Goal: Communication & Community: Answer question/provide support

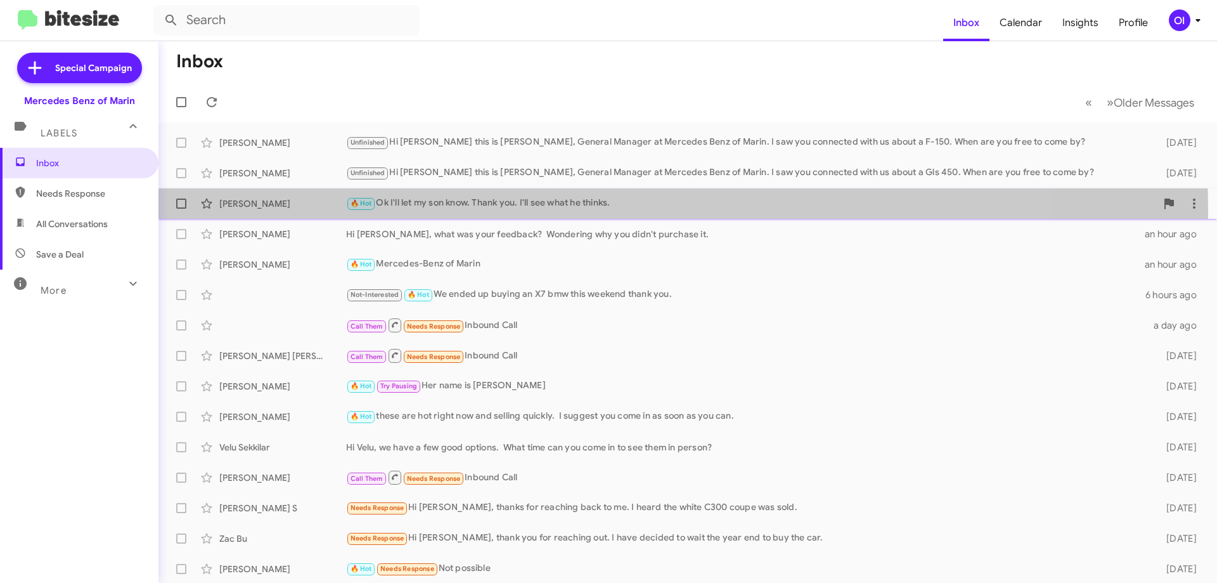
click at [486, 211] on div "[PERSON_NAME] 🔥 Hot Ok I'll let my son know. Thank you. I'll see what he thinks…" at bounding box center [688, 203] width 1039 height 25
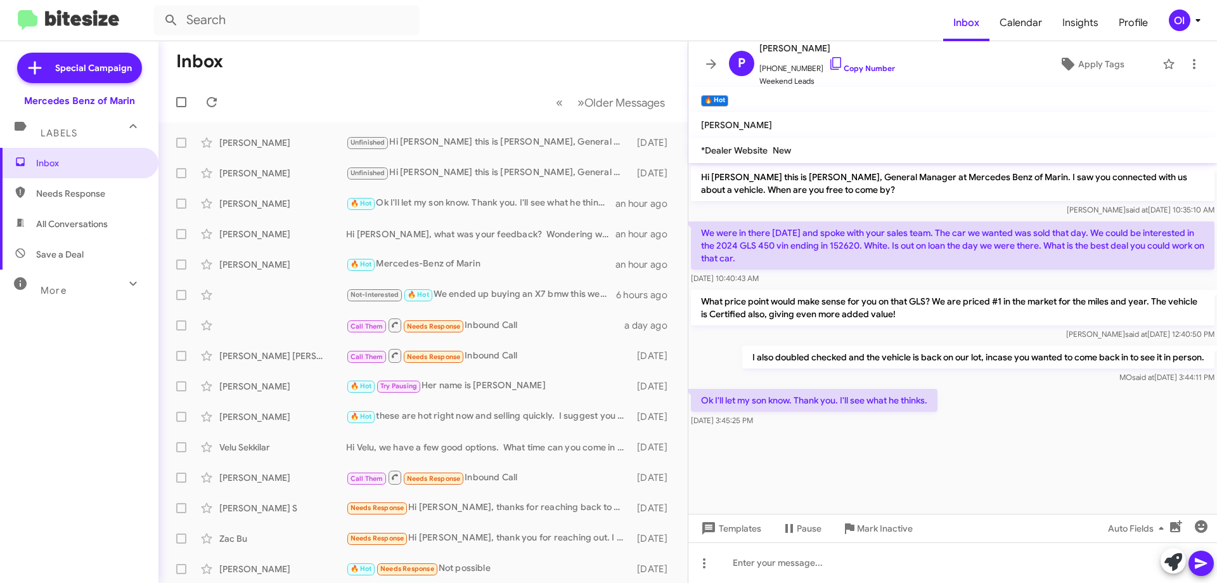
drag, startPoint x: 839, startPoint y: 422, endPoint x: 778, endPoint y: 342, distance: 100.8
click at [779, 342] on div "Hi [PERSON_NAME] this is [PERSON_NAME], General Manager at Mercedes Benz of Mar…" at bounding box center [953, 296] width 529 height 266
click at [778, 342] on div "What price point would make sense for you on that GLS? We are priced #1 in the …" at bounding box center [953, 315] width 529 height 56
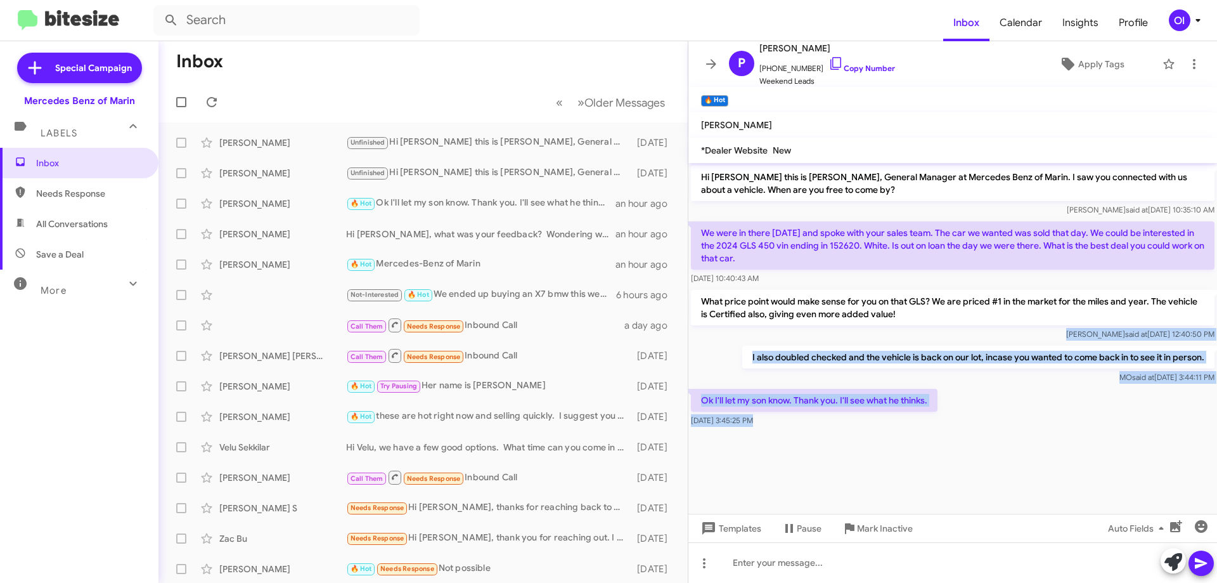
drag, startPoint x: 755, startPoint y: 342, endPoint x: 844, endPoint y: 463, distance: 150.0
click at [844, 462] on cdk-virtual-scroll-viewport "Hi [PERSON_NAME] this is [PERSON_NAME], General Manager at Mercedes Benz of Mar…" at bounding box center [953, 338] width 529 height 351
click at [844, 463] on cdk-virtual-scroll-viewport "Hi [PERSON_NAME] this is [PERSON_NAME], General Manager at Mercedes Benz of Mar…" at bounding box center [953, 338] width 529 height 351
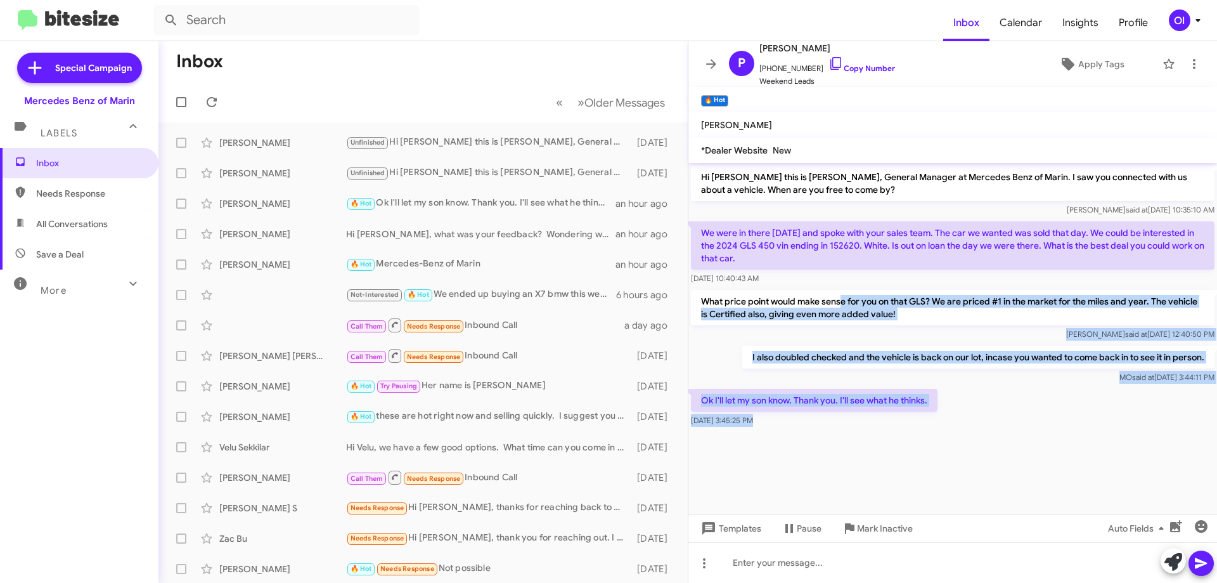
drag, startPoint x: 904, startPoint y: 456, endPoint x: 843, endPoint y: 293, distance: 173.9
click at [843, 293] on cdk-virtual-scroll-viewport "Hi [PERSON_NAME] this is [PERSON_NAME], General Manager at Mercedes Benz of Mar…" at bounding box center [953, 338] width 529 height 351
click at [843, 293] on p "What price point would make sense for you on that GLS? We are priced #1 in the …" at bounding box center [953, 308] width 524 height 36
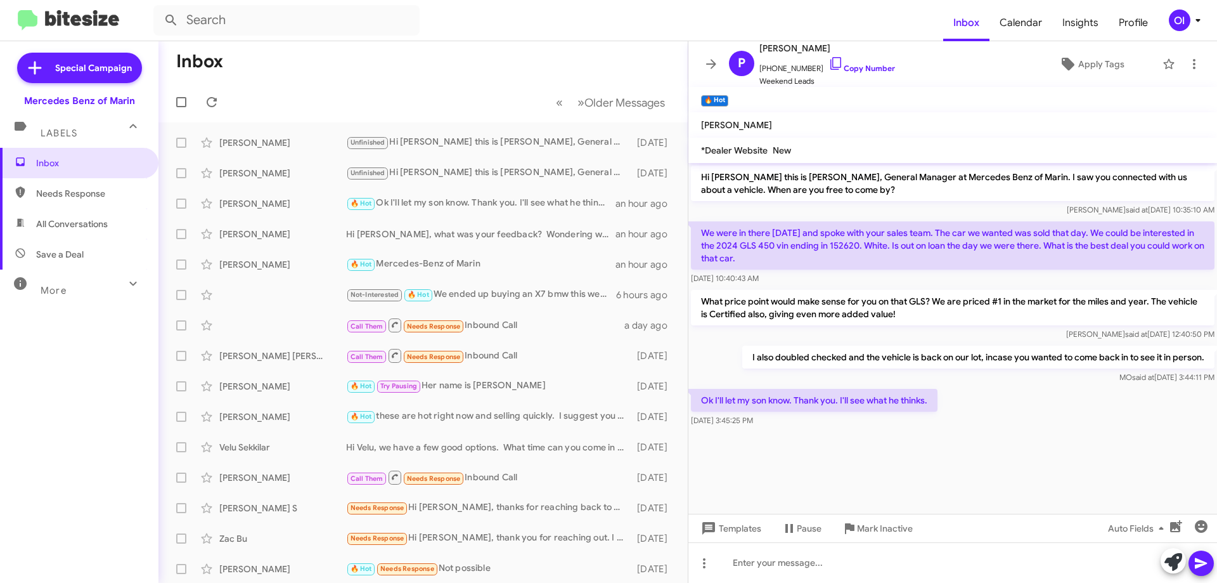
drag, startPoint x: 820, startPoint y: 279, endPoint x: 901, endPoint y: 455, distance: 193.5
click at [901, 455] on cdk-virtual-scroll-viewport "Hi [PERSON_NAME] this is [PERSON_NAME], General Manager at Mercedes Benz of Mar…" at bounding box center [953, 338] width 529 height 351
click at [713, 60] on icon at bounding box center [711, 63] width 15 height 15
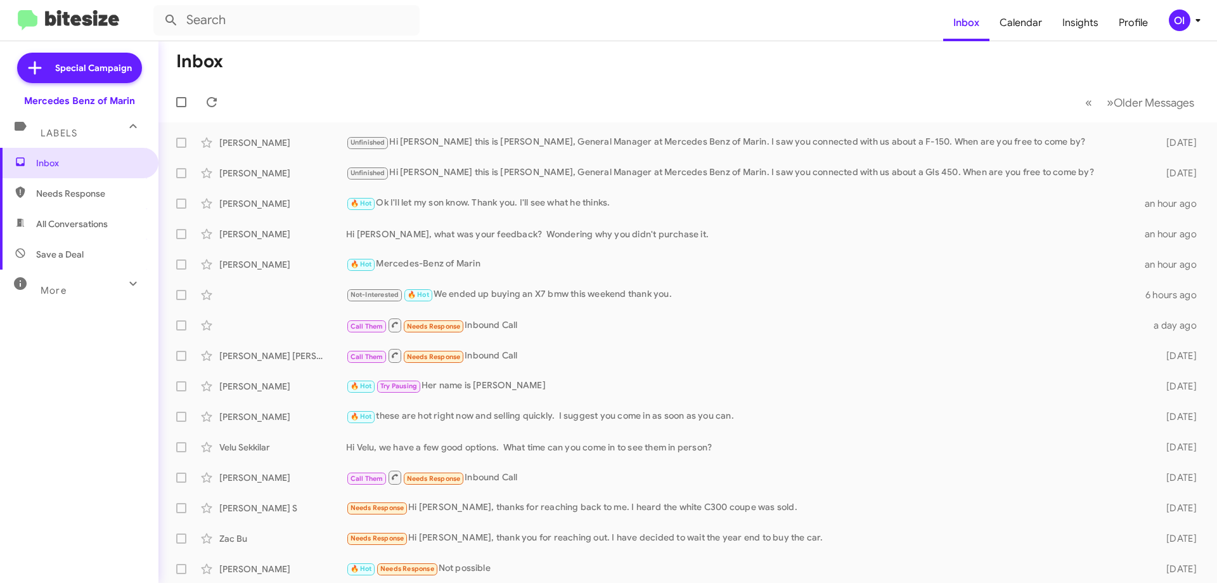
click at [119, 216] on span "All Conversations" at bounding box center [79, 224] width 159 height 30
type input "in:all-conversations"
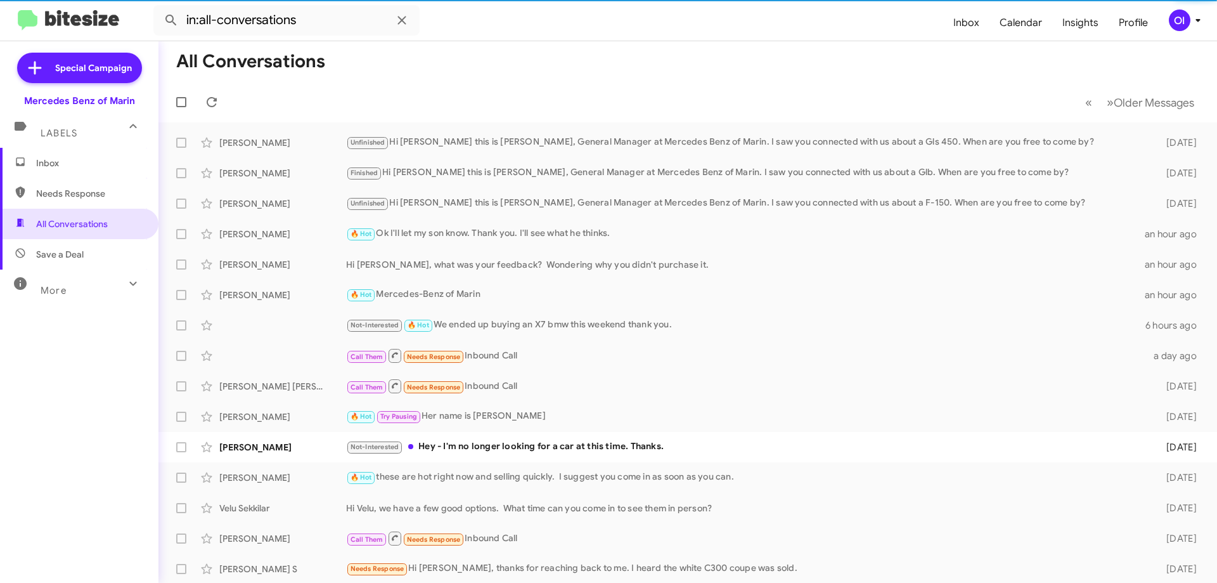
click at [81, 174] on span "Inbox" at bounding box center [79, 163] width 159 height 30
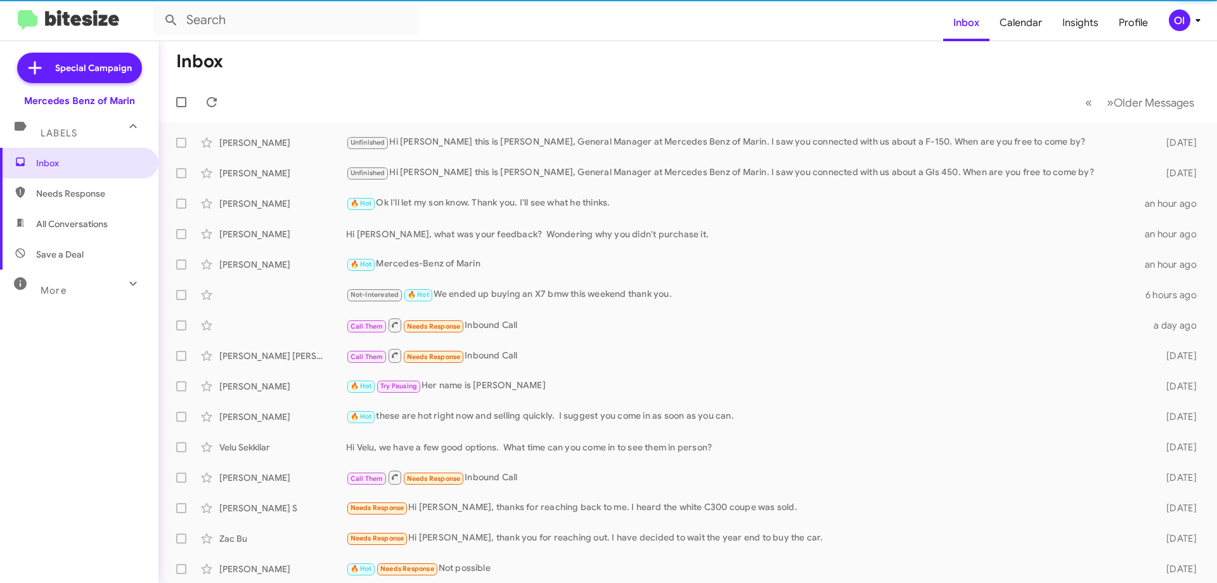
click at [75, 236] on span "All Conversations" at bounding box center [79, 224] width 159 height 30
type input "in:all-conversations"
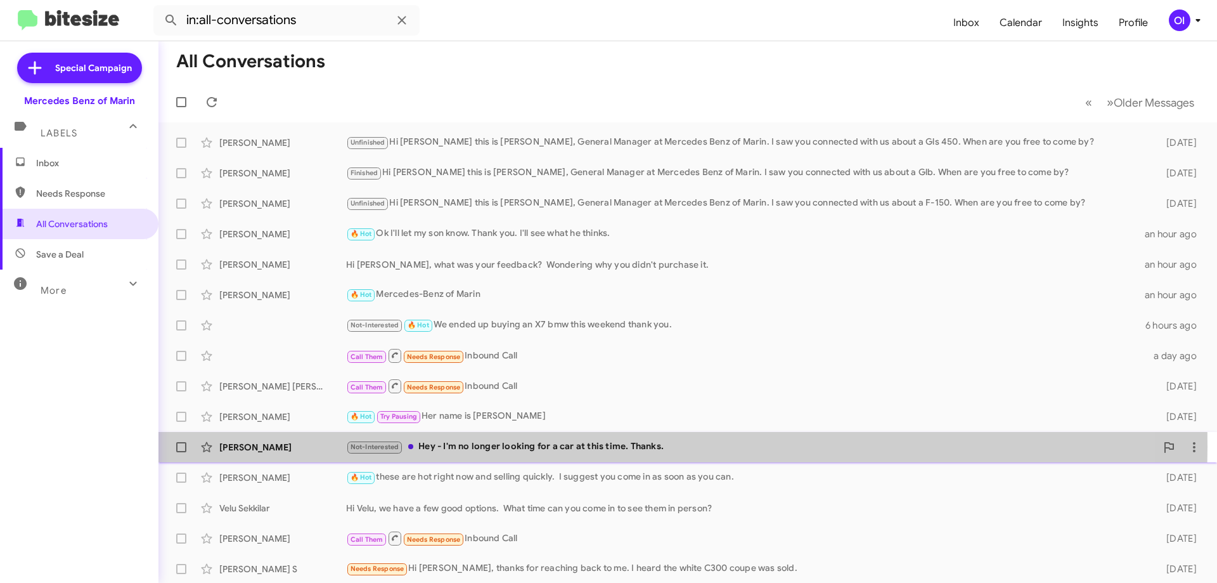
click at [375, 446] on span "Not-Interested" at bounding box center [375, 447] width 49 height 8
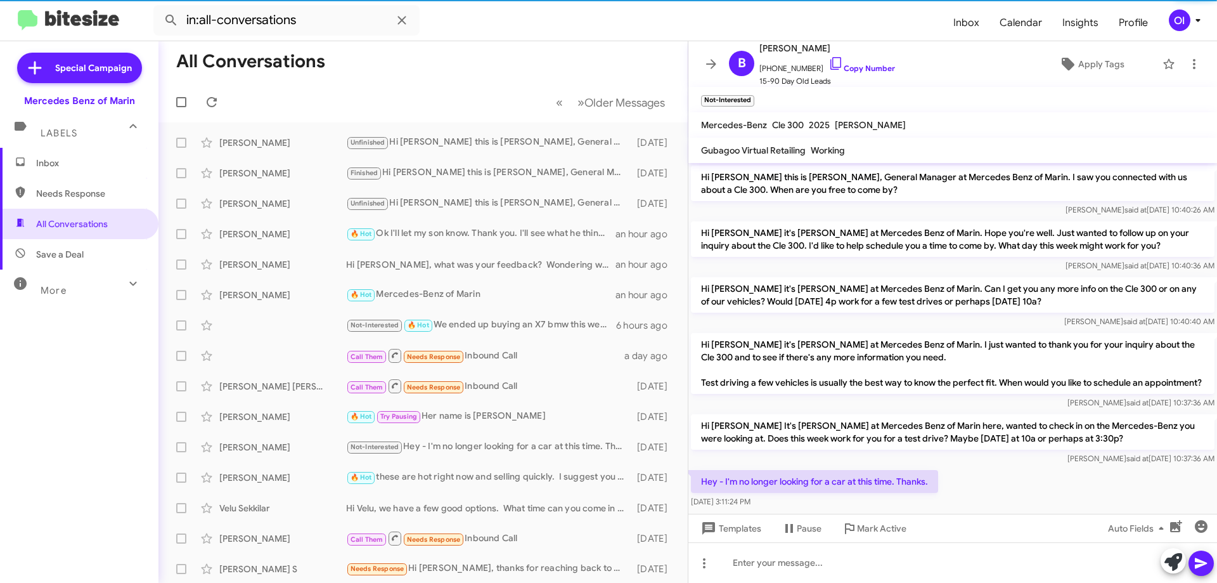
scroll to position [30, 0]
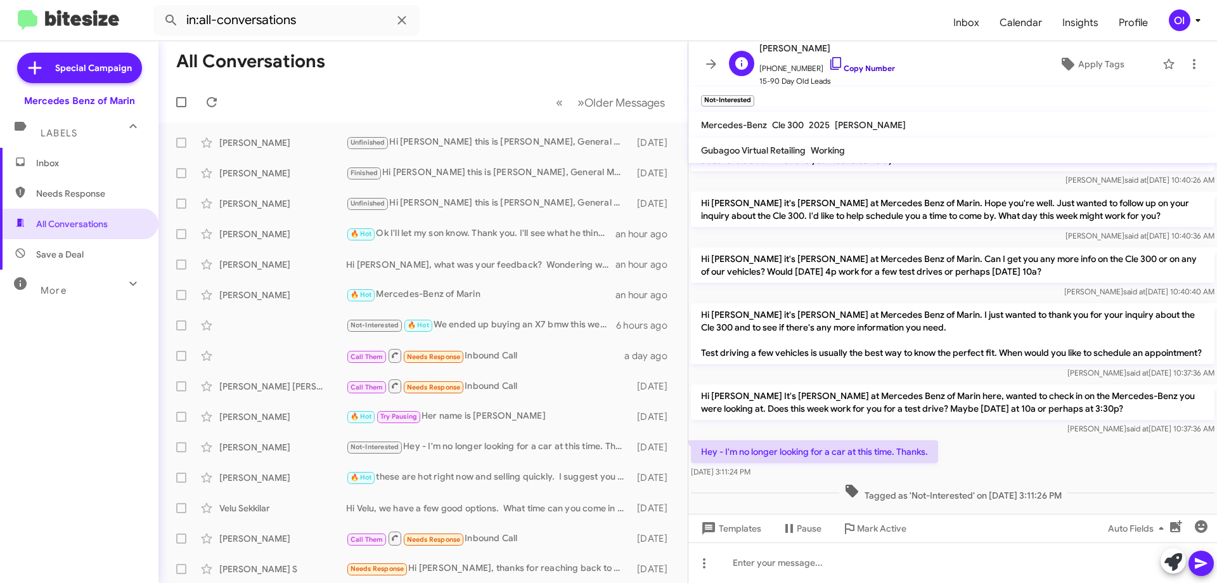
click at [860, 68] on link "Copy Number" at bounding box center [862, 68] width 67 height 10
click at [135, 156] on span "Inbox" at bounding box center [79, 163] width 159 height 30
